Goal: Information Seeking & Learning: Compare options

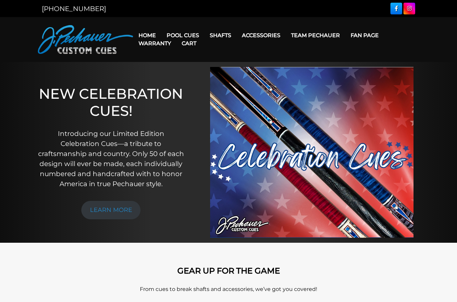
click at [179, 38] on link "Cart" at bounding box center [188, 43] width 25 height 17
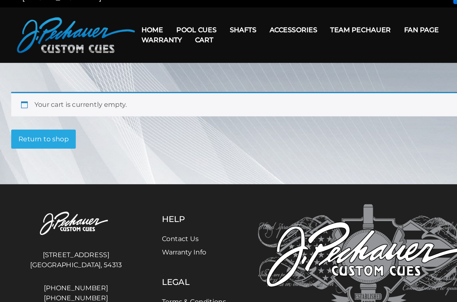
click at [176, 35] on link "Cart" at bounding box center [188, 43] width 25 height 17
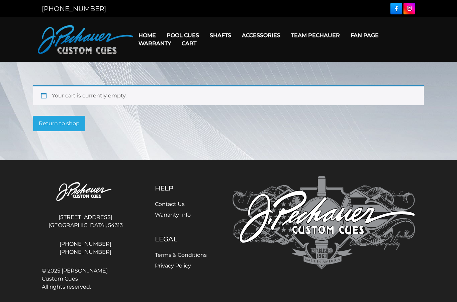
click at [180, 57] on link "JP Series (T) – NEW" at bounding box center [203, 54] width 82 height 9
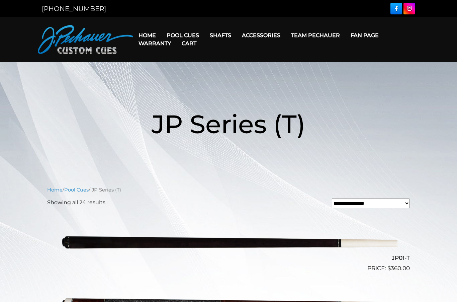
click at [184, 68] on link "Pro Series (R) – NEW" at bounding box center [203, 63] width 82 height 9
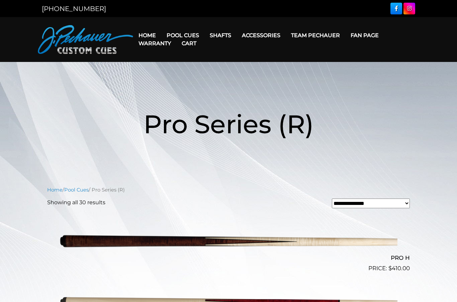
click at [180, 78] on link "Champion Collection" at bounding box center [203, 73] width 82 height 9
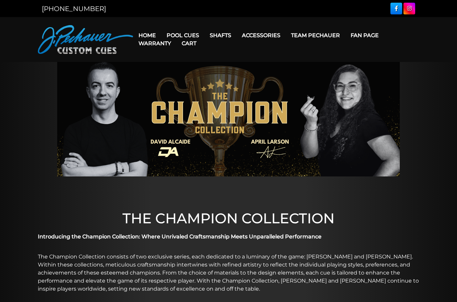
click at [180, 97] on link "People’s Choice Cues" at bounding box center [203, 91] width 82 height 9
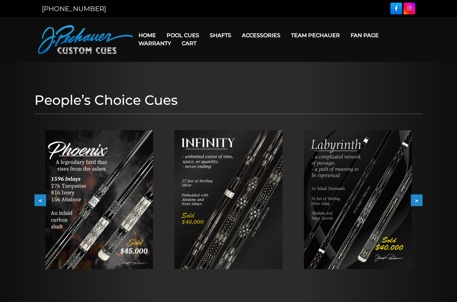
click at [179, 35] on link "Cart" at bounding box center [188, 43] width 25 height 17
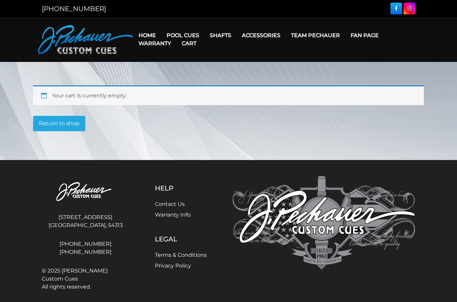
click at [178, 49] on link "Celebration Cue" at bounding box center [203, 44] width 82 height 9
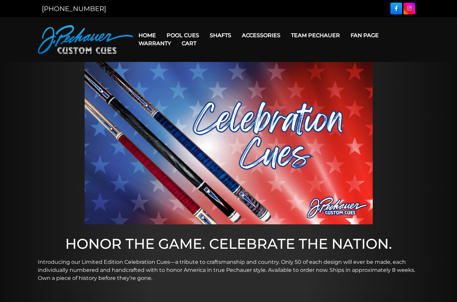
click at [187, 43] on link "Cart" at bounding box center [188, 43] width 25 height 17
click at [180, 35] on link "Cart" at bounding box center [188, 43] width 25 height 17
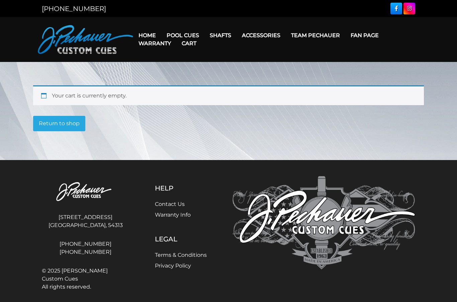
click at [185, 38] on link "Cart" at bounding box center [188, 43] width 25 height 17
click at [181, 35] on link "Cart" at bounding box center [188, 43] width 25 height 17
click at [179, 33] on link "Pool Cues" at bounding box center [182, 35] width 43 height 17
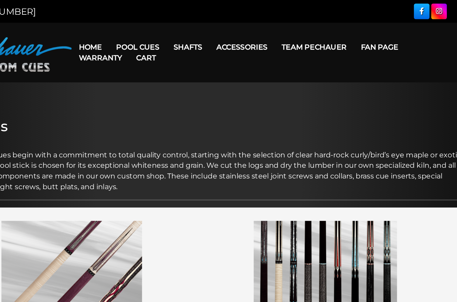
click at [205, 46] on link "Rogue 2 Carbon Fiber Shaft" at bounding box center [263, 44] width 116 height 9
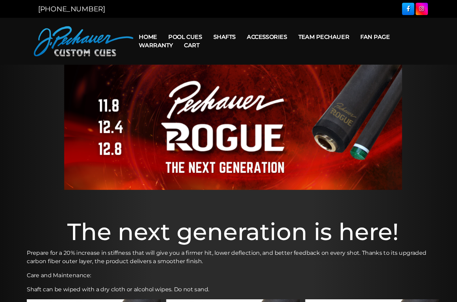
click at [297, 68] on link "Performance Plus Low Deflection Shafts" at bounding box center [263, 63] width 116 height 9
click at [220, 78] on link "Torch +" at bounding box center [263, 73] width 116 height 9
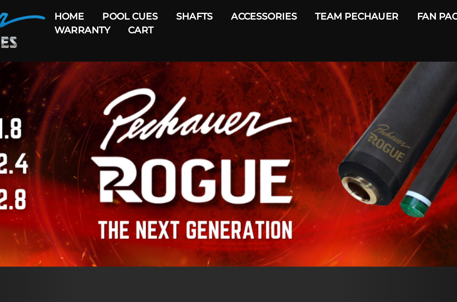
click at [205, 87] on link "Rogue Carbon Break Shaft" at bounding box center [263, 91] width 116 height 9
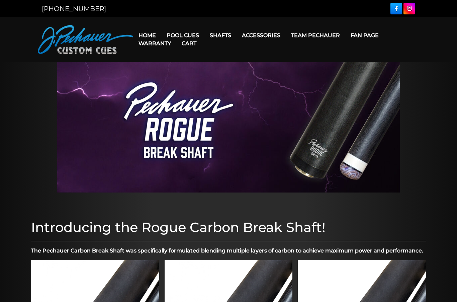
click at [284, 106] on link "Pechauer Black Ice Break Shaft" at bounding box center [263, 101] width 116 height 9
click at [180, 35] on link "Cart" at bounding box center [188, 43] width 25 height 17
click at [185, 30] on link "Pool Cues" at bounding box center [182, 35] width 43 height 17
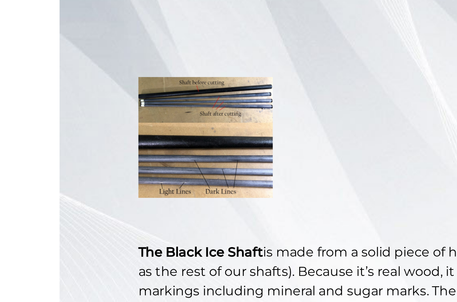
scroll to position [96, 0]
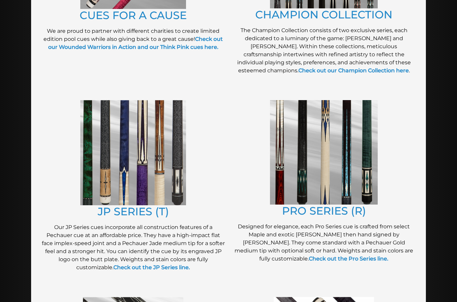
scroll to position [263, 0]
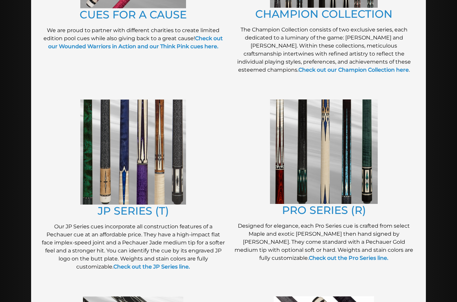
click at [106, 161] on img at bounding box center [133, 151] width 106 height 105
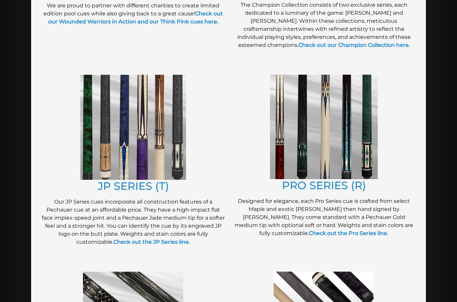
scroll to position [287, 0]
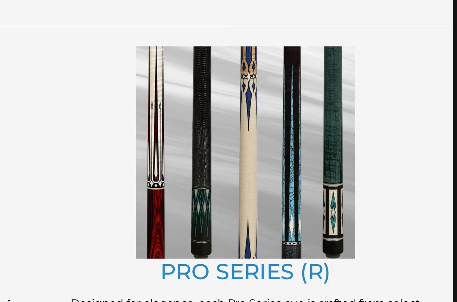
click at [282, 179] on link "PRO SERIES (R)" at bounding box center [324, 185] width 84 height 13
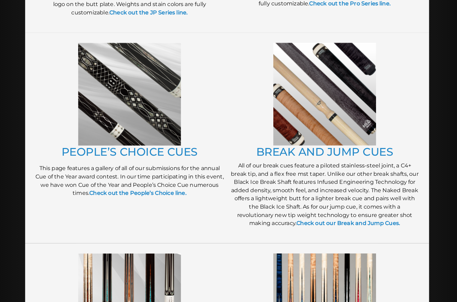
scroll to position [499, 0]
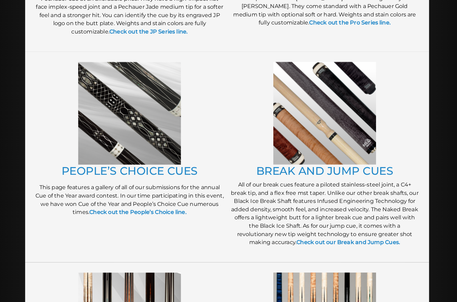
click at [114, 107] on img at bounding box center [133, 111] width 100 height 100
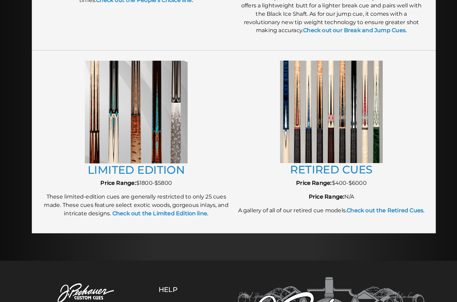
scroll to position [707, 0]
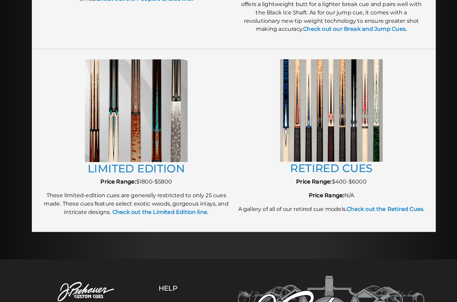
click at [345, 131] on img at bounding box center [324, 108] width 100 height 100
click at [340, 129] on img at bounding box center [324, 108] width 100 height 100
click at [323, 149] on img at bounding box center [324, 108] width 100 height 100
click at [329, 114] on img at bounding box center [324, 108] width 100 height 100
click at [323, 168] on link "RETIRED CUES" at bounding box center [324, 164] width 81 height 13
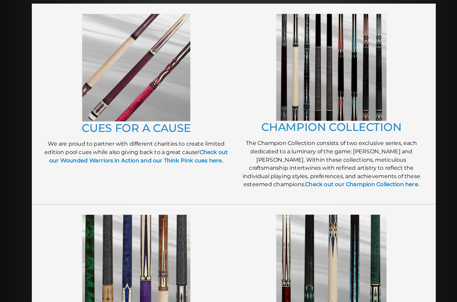
scroll to position [146, 0]
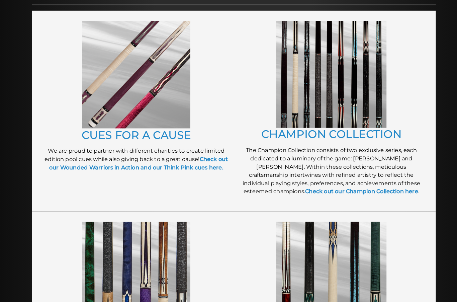
click at [352, 91] on img at bounding box center [324, 72] width 108 height 104
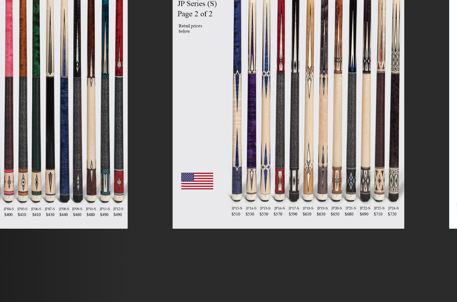
scroll to position [62, 0]
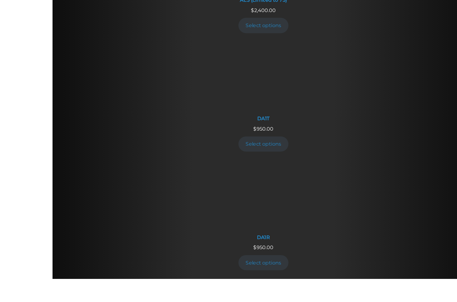
scroll to position [614, 0]
